Goal: Task Accomplishment & Management: Use online tool/utility

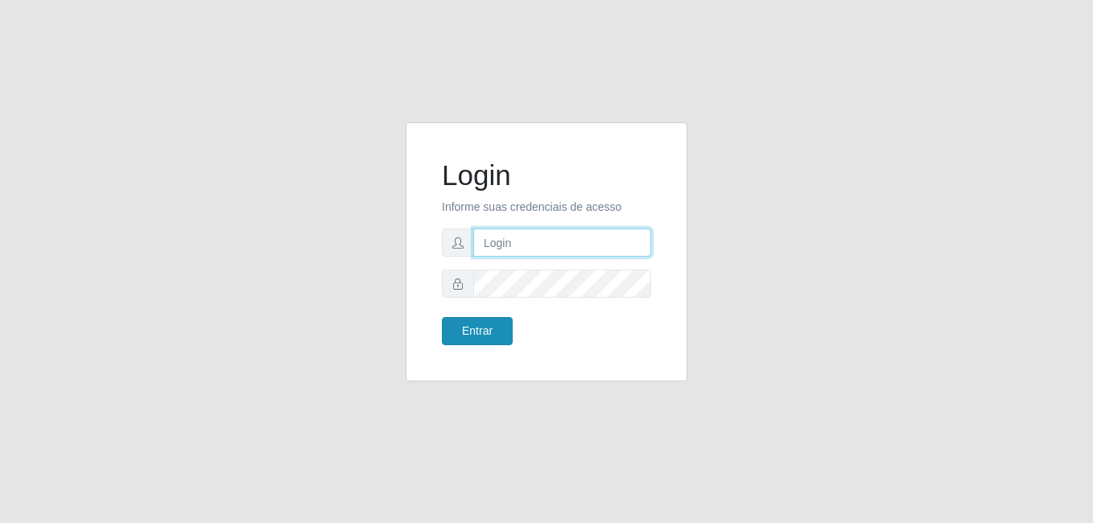
type input "Raissa@B9"
click at [475, 331] on button "Entrar" at bounding box center [477, 331] width 71 height 28
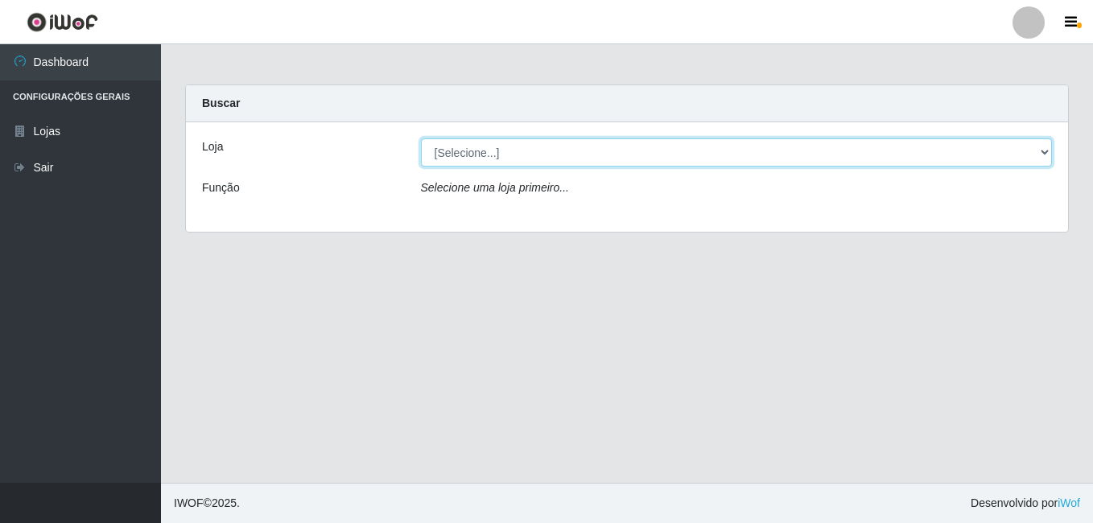
click at [1043, 149] on select "[Selecione...] Bemais Supermercados - B9 Bessa" at bounding box center [737, 152] width 632 height 28
select select "410"
click at [421, 138] on select "[Selecione...] Bemais Supermercados - B9 Bessa" at bounding box center [737, 152] width 632 height 28
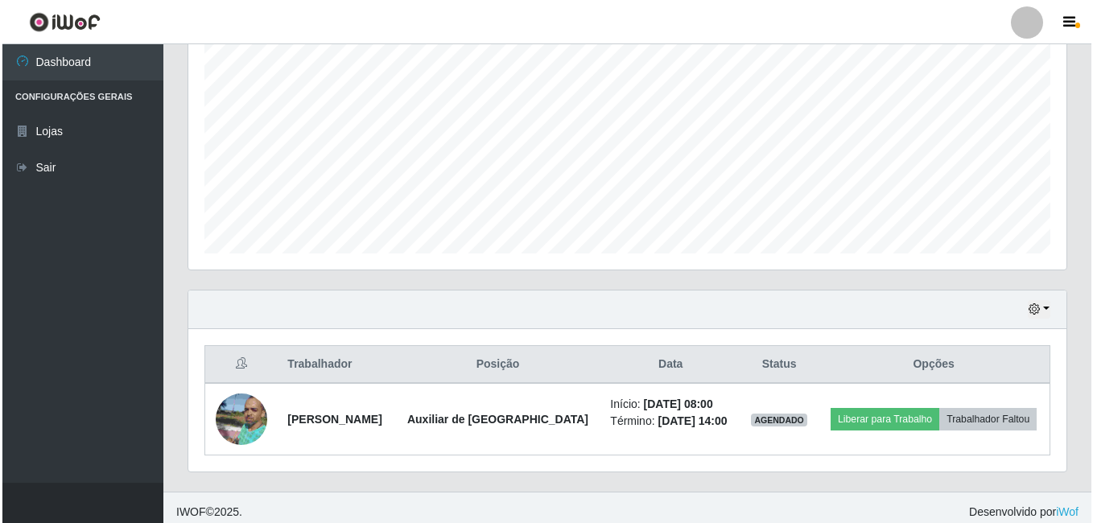
scroll to position [331, 0]
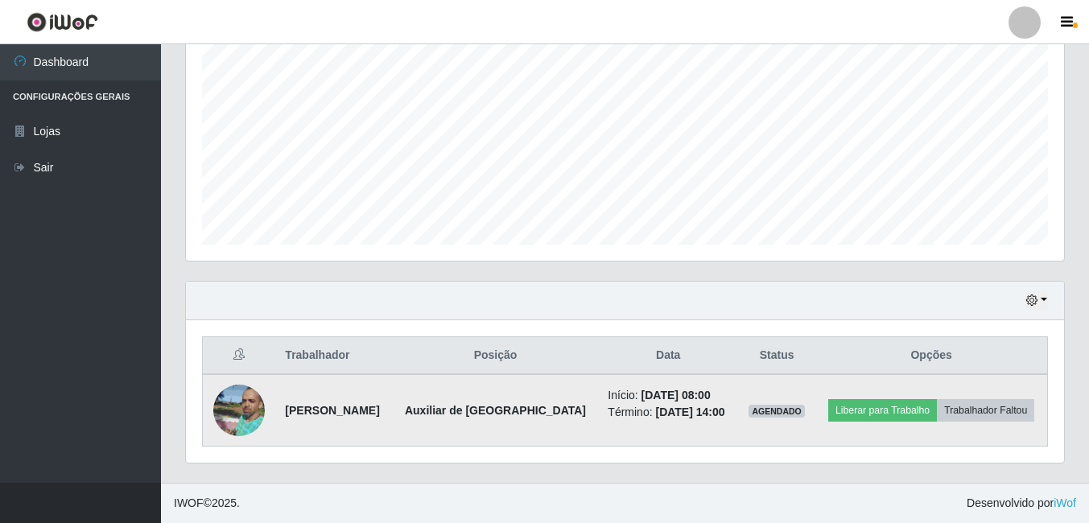
click at [245, 409] on img at bounding box center [238, 410] width 51 height 69
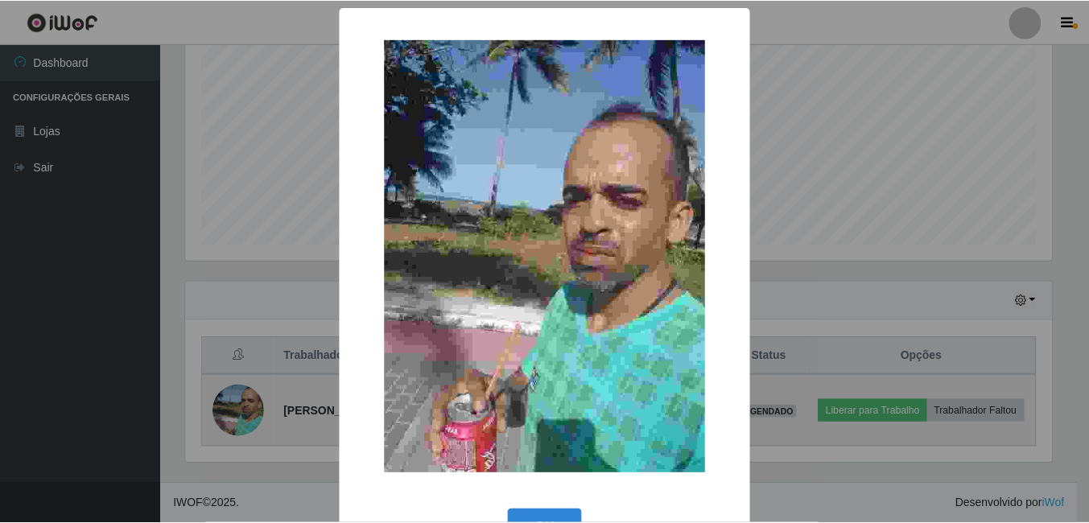
scroll to position [334, 870]
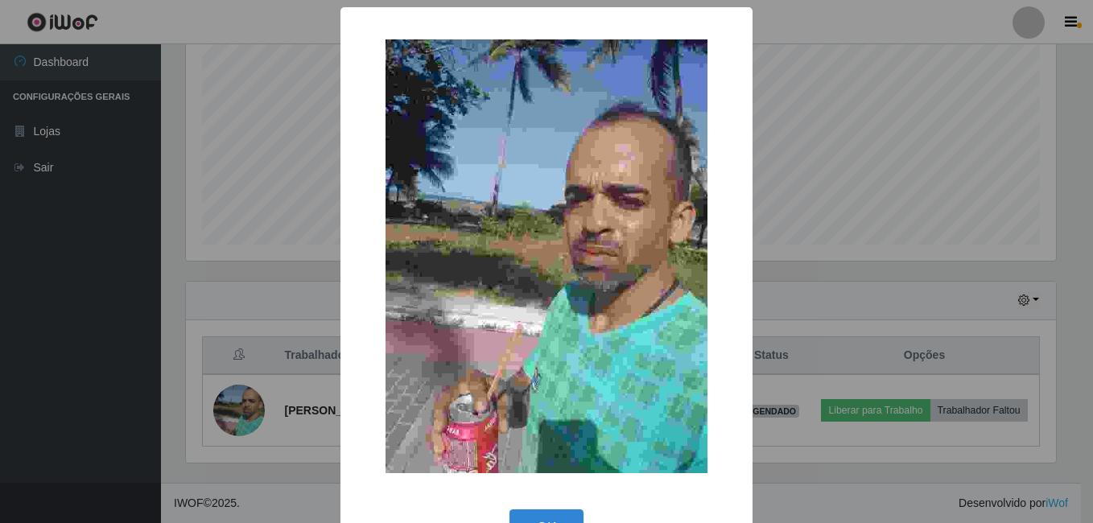
click at [245, 410] on div "× OK Cancel" at bounding box center [546, 261] width 1093 height 523
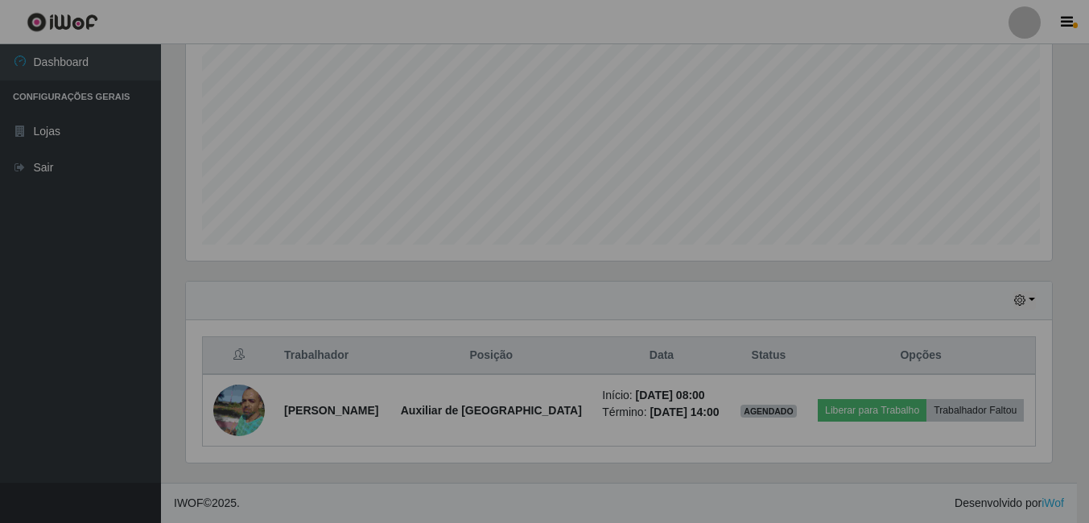
scroll to position [334, 878]
